Goal: Transaction & Acquisition: Book appointment/travel/reservation

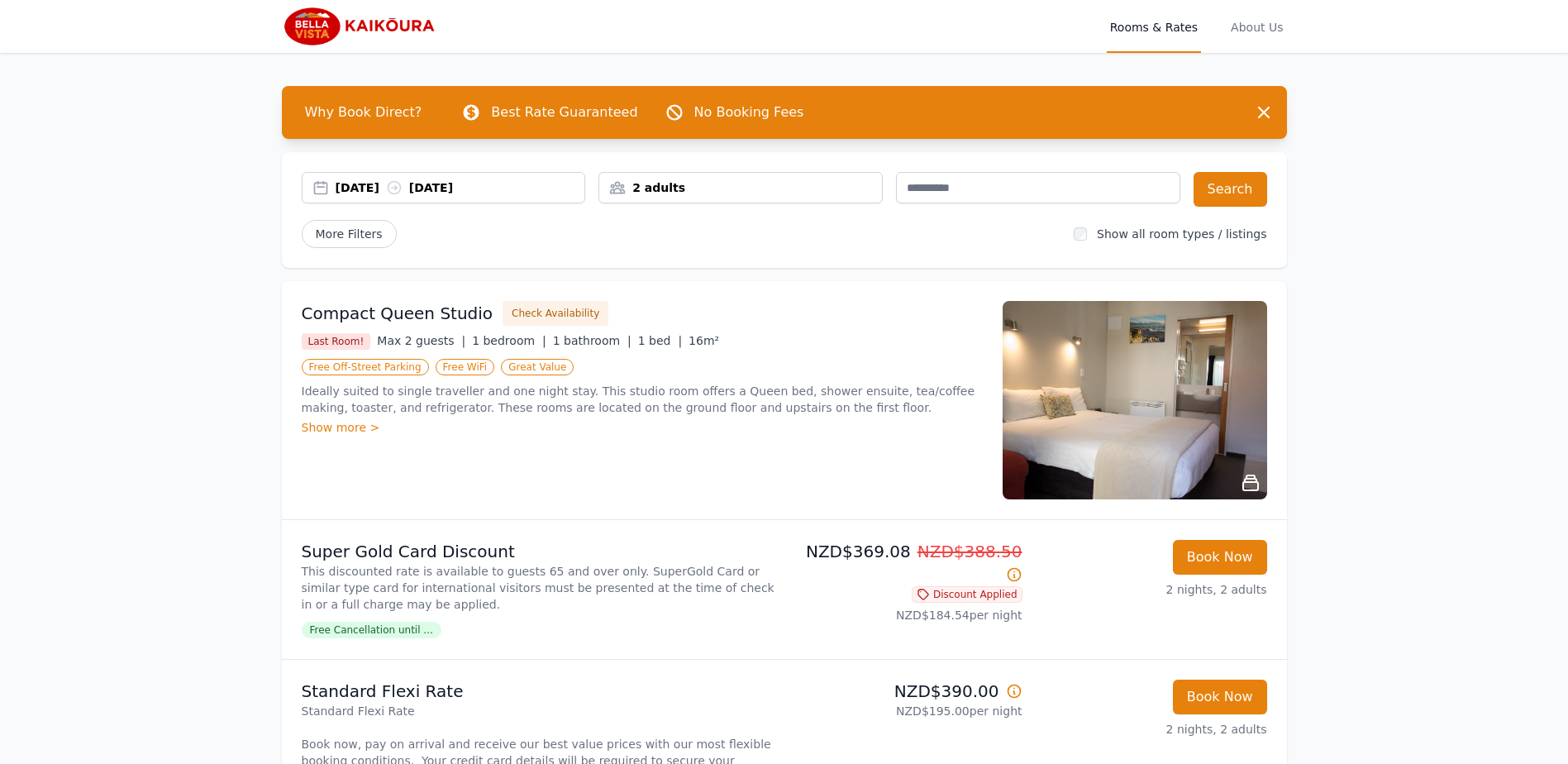
click at [675, 196] on div "2 adults" at bounding box center [740, 187] width 282 height 16
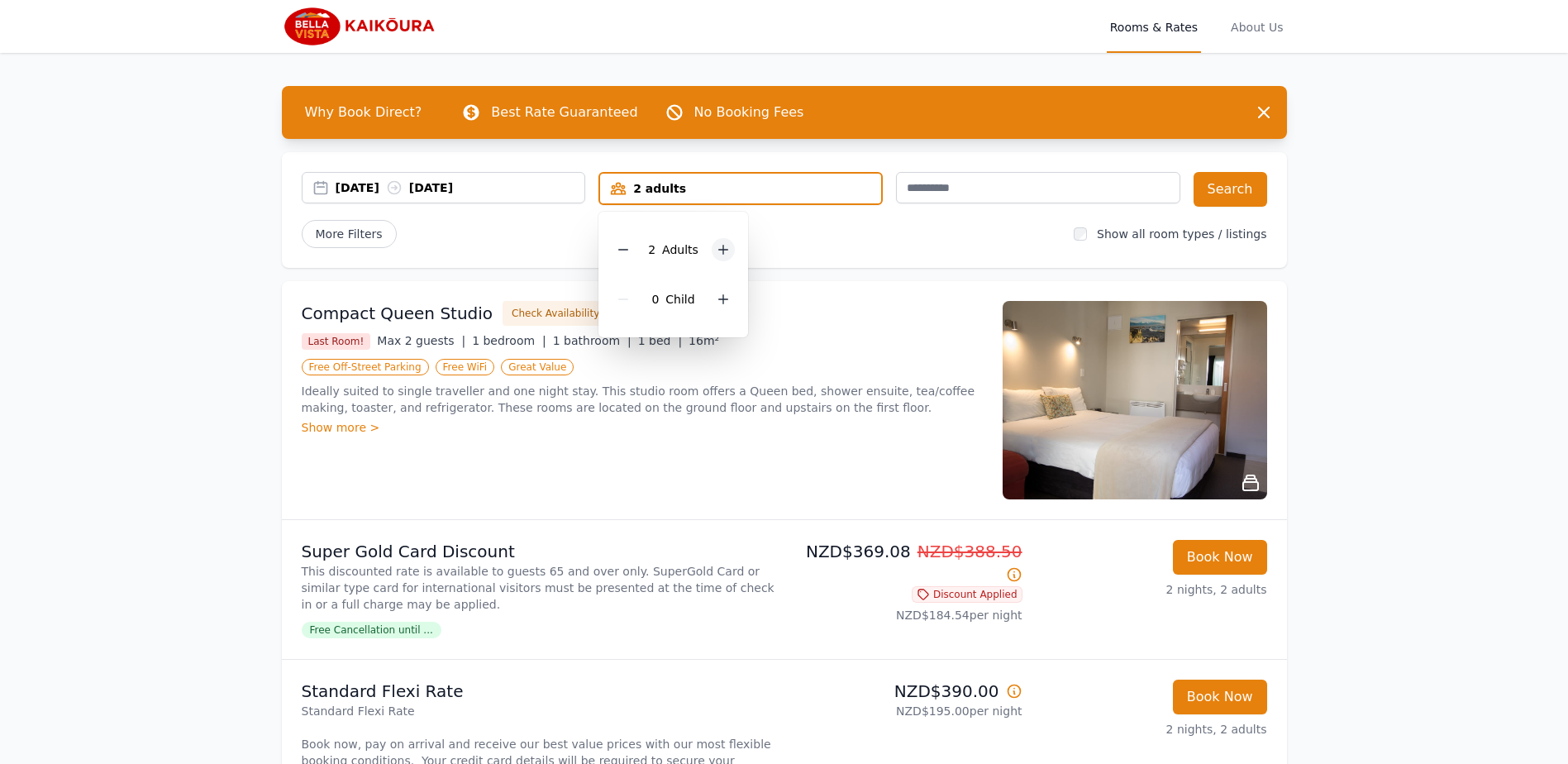
click at [720, 255] on icon at bounding box center [723, 250] width 14 height 14
click at [721, 255] on icon at bounding box center [723, 250] width 14 height 14
click at [1222, 193] on button "Search" at bounding box center [1230, 189] width 73 height 34
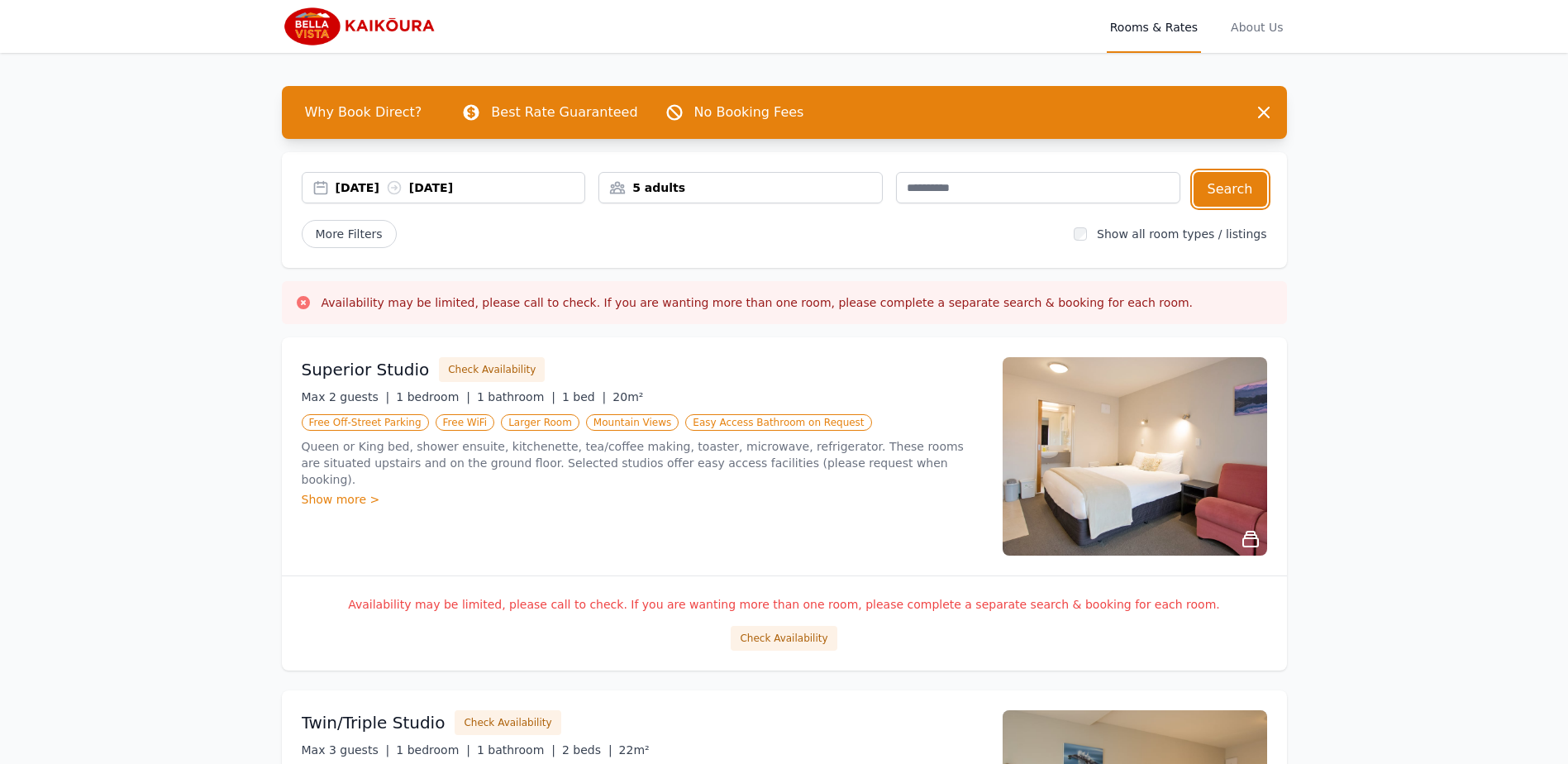
click at [674, 192] on div "5 adults" at bounding box center [740, 187] width 282 height 16
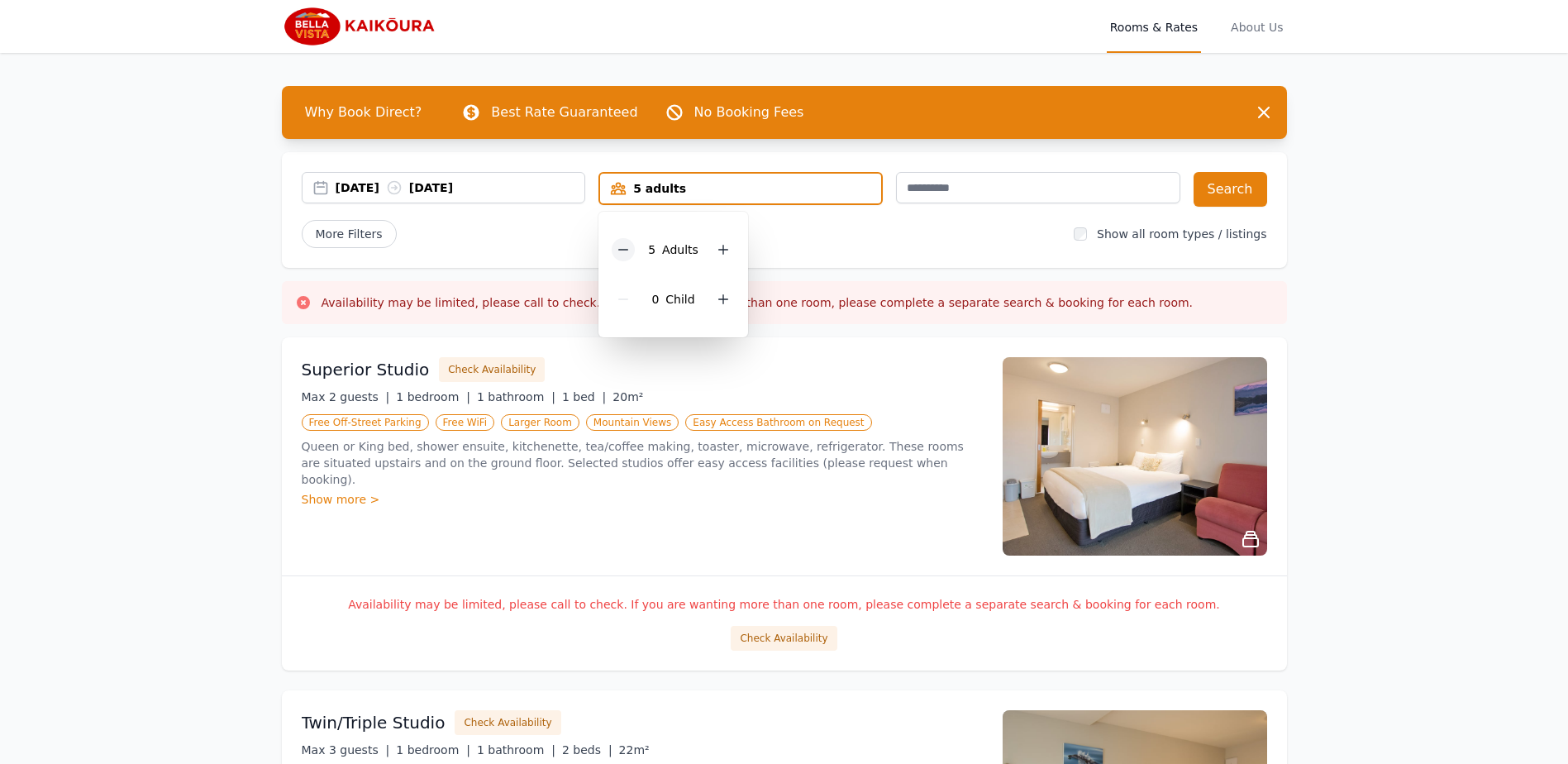
click at [625, 253] on icon at bounding box center [623, 250] width 14 height 14
click at [612, 253] on div "3 Adult s 0 Child" at bounding box center [672, 274] width 149 height 126
click at [623, 245] on icon at bounding box center [623, 250] width 14 height 14
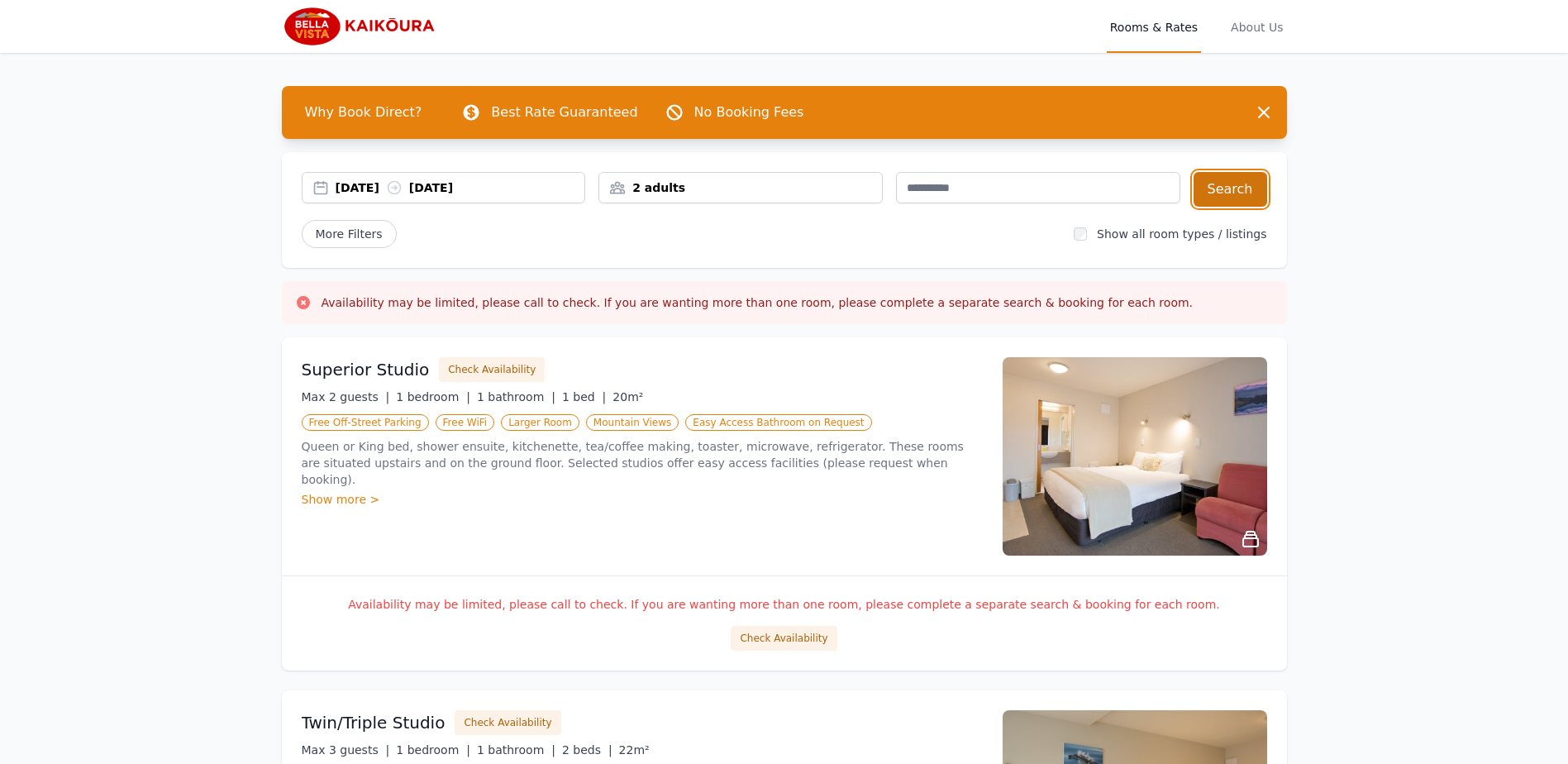
click at [1244, 186] on button "Search" at bounding box center [1230, 189] width 73 height 34
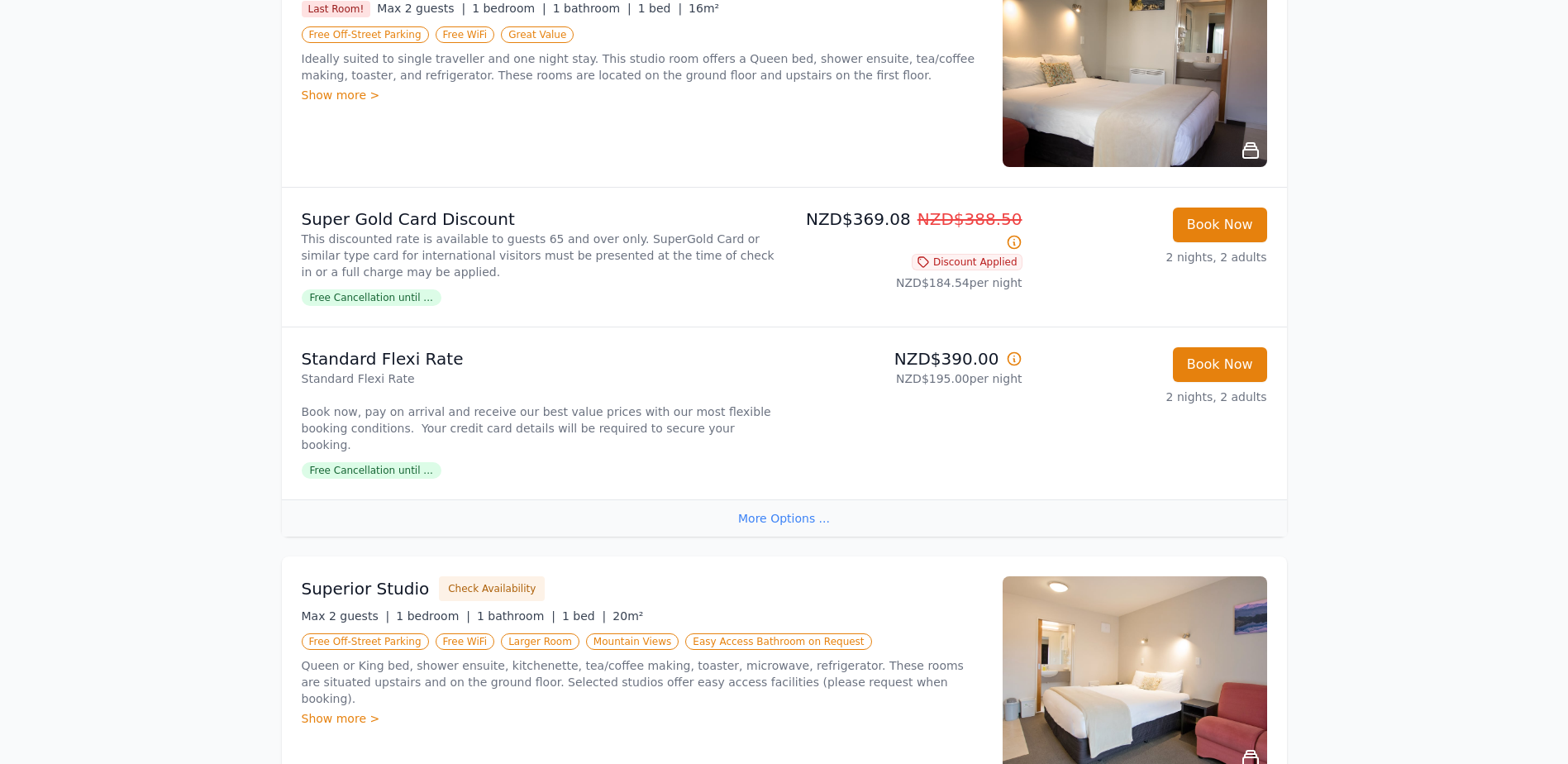
scroll to position [330, 0]
click at [960, 438] on div "NZD$390.00 NZD$195.00 per night" at bounding box center [907, 415] width 232 height 132
